Goal: Check status: Check status

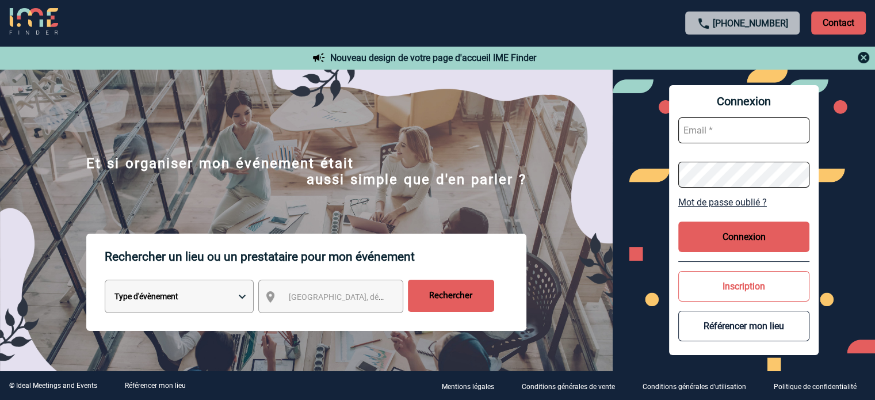
type input "v.cholet@manitou-group.com"
click at [755, 240] on button "Connexion" at bounding box center [744, 237] width 131 height 31
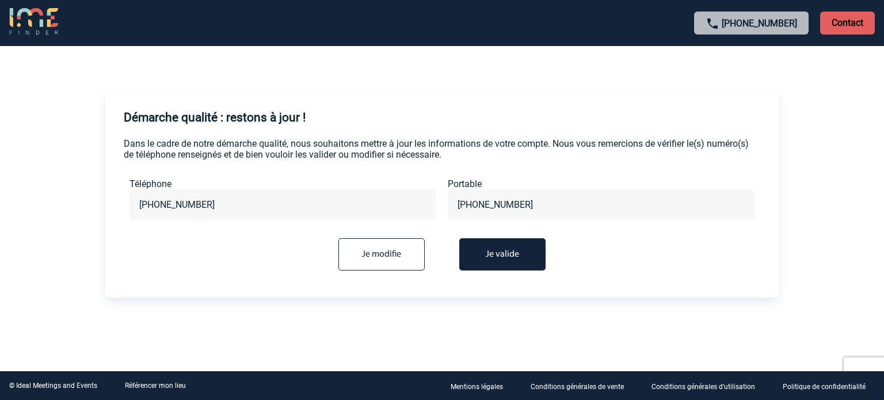
click at [490, 257] on button "Je valide" at bounding box center [502, 254] width 86 height 32
click at [501, 257] on button "Je valide" at bounding box center [502, 254] width 86 height 32
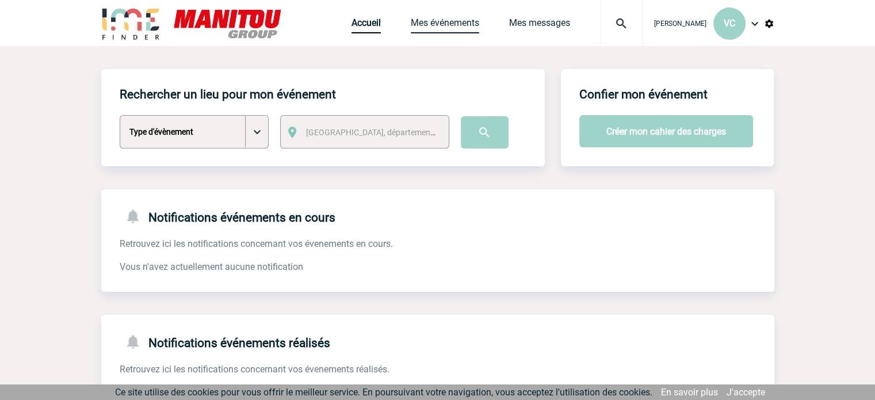
click at [445, 25] on link "Mes événements" at bounding box center [445, 25] width 68 height 16
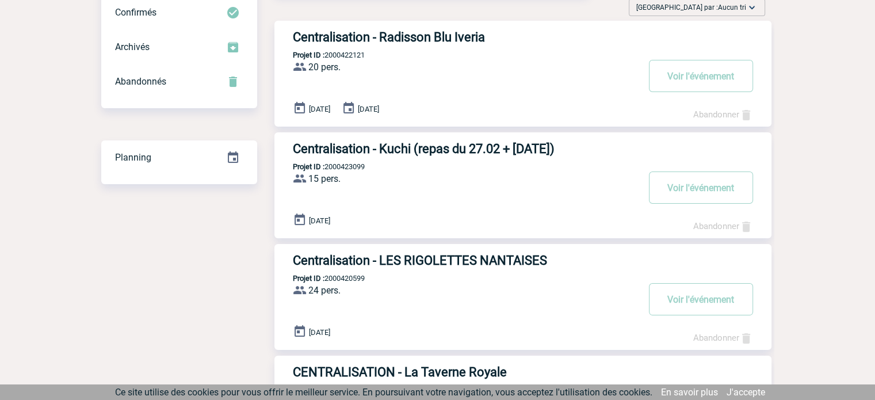
scroll to position [115, 0]
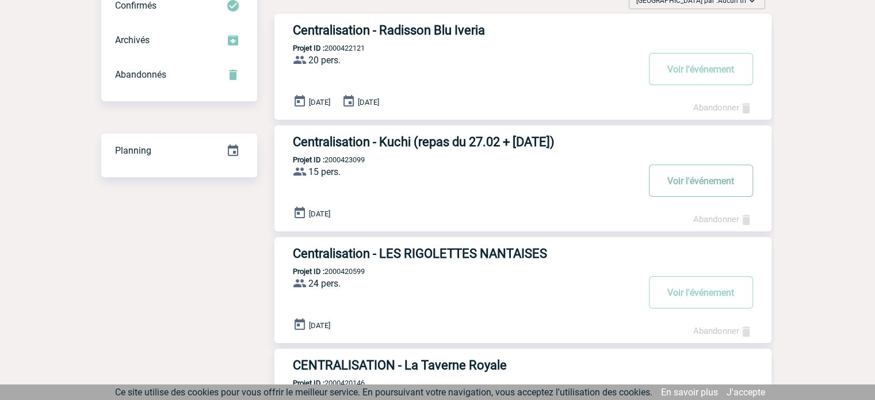
click at [683, 181] on button "Voir l'événement" at bounding box center [701, 181] width 104 height 32
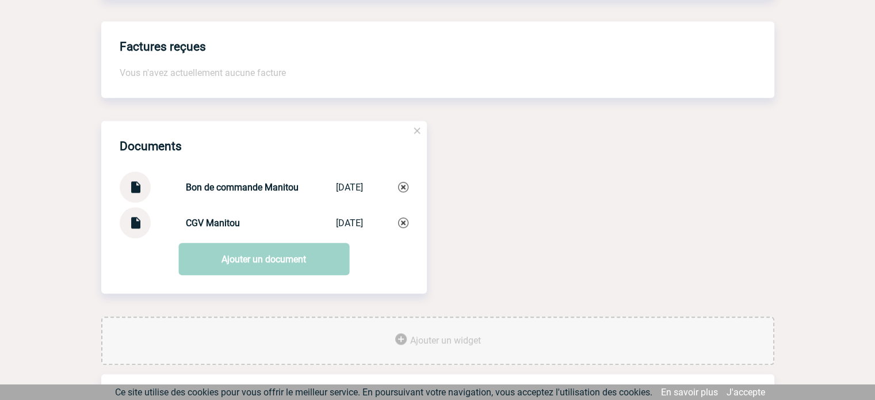
scroll to position [978, 0]
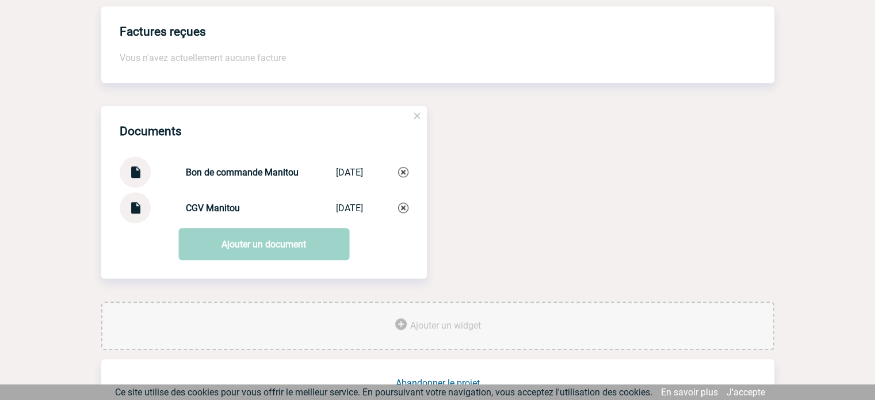
click at [251, 178] on strong "Bon de commande Manitou" at bounding box center [242, 172] width 113 height 11
click at [136, 179] on img at bounding box center [135, 168] width 15 height 22
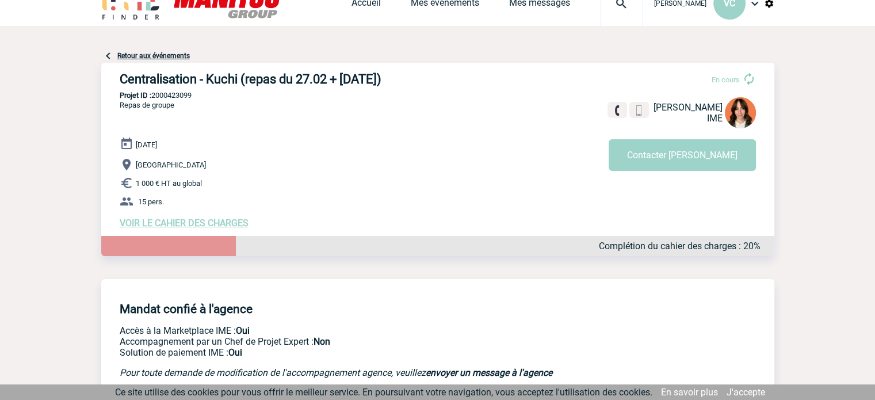
scroll to position [0, 0]
